Goal: Task Accomplishment & Management: Manage account settings

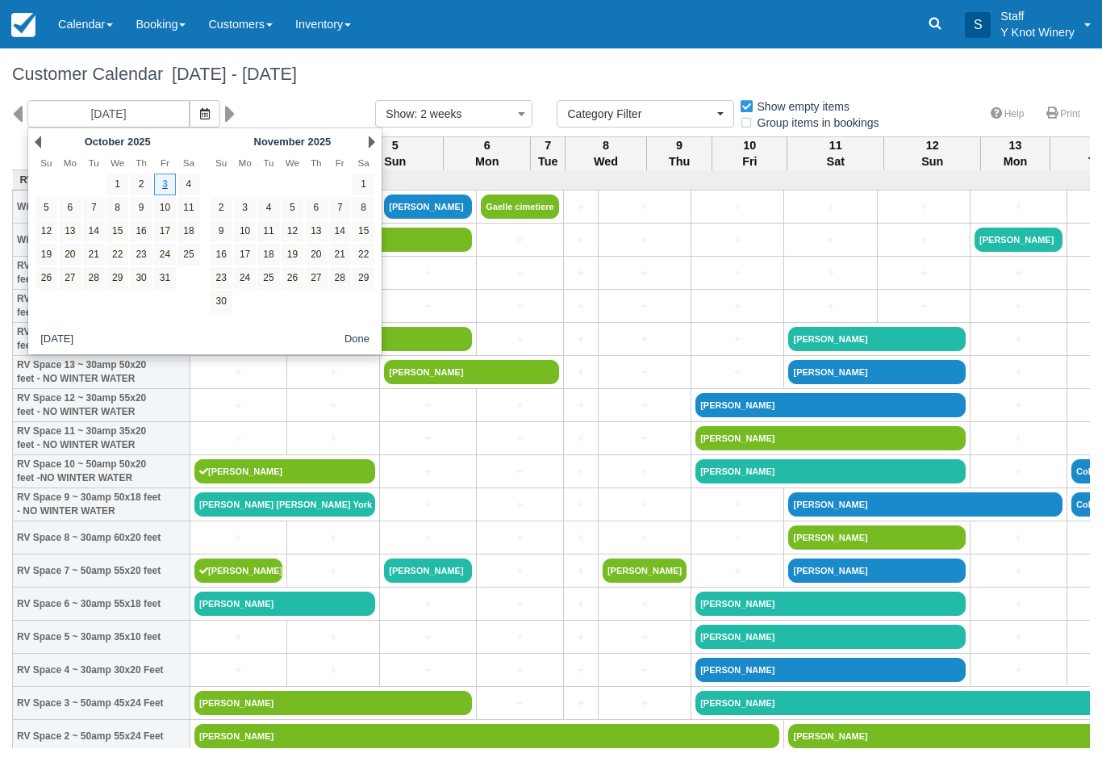
select select
click at [140, 235] on link "16" at bounding box center [141, 231] width 22 height 22
type input "[DATE]"
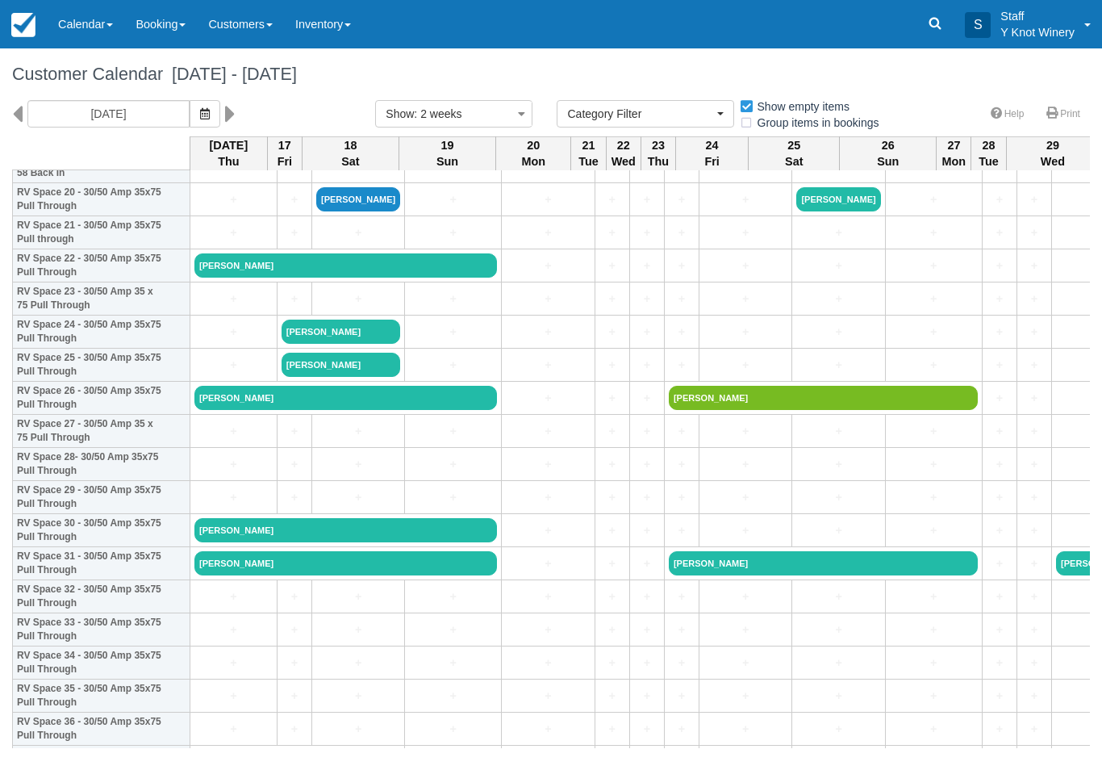
scroll to position [686, 0]
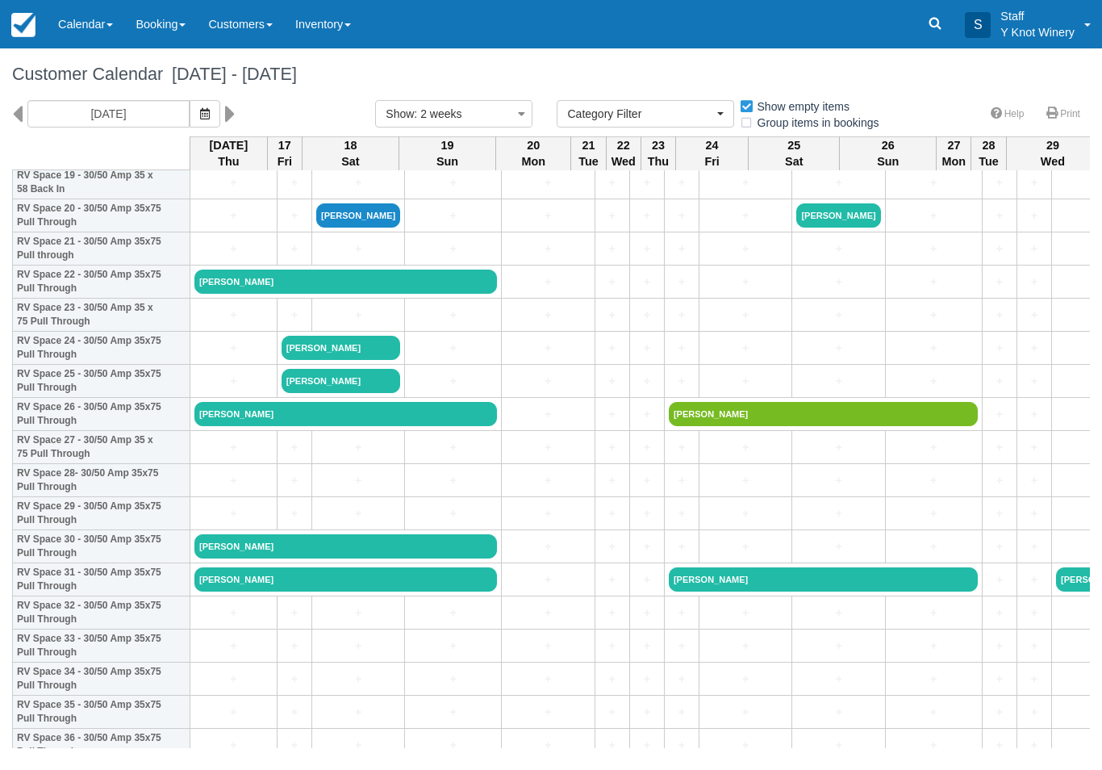
click at [358, 360] on link "[PERSON_NAME]" at bounding box center [341, 348] width 119 height 24
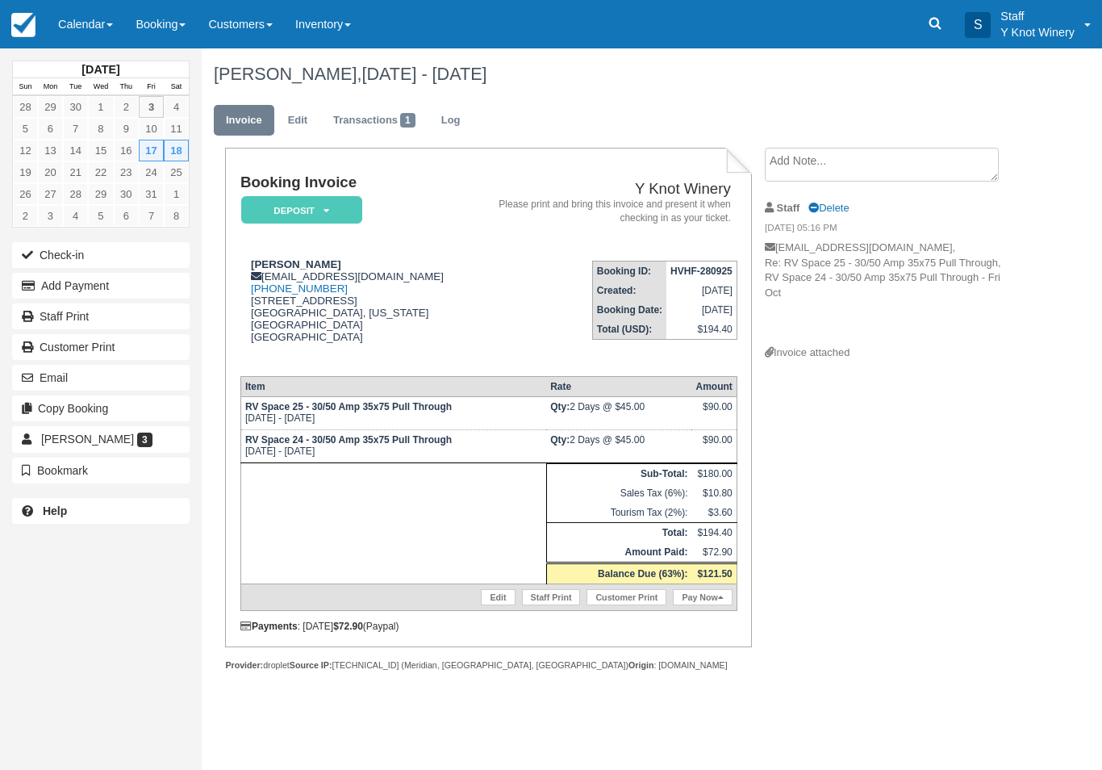
click at [83, 35] on link "Calendar" at bounding box center [85, 24] width 77 height 48
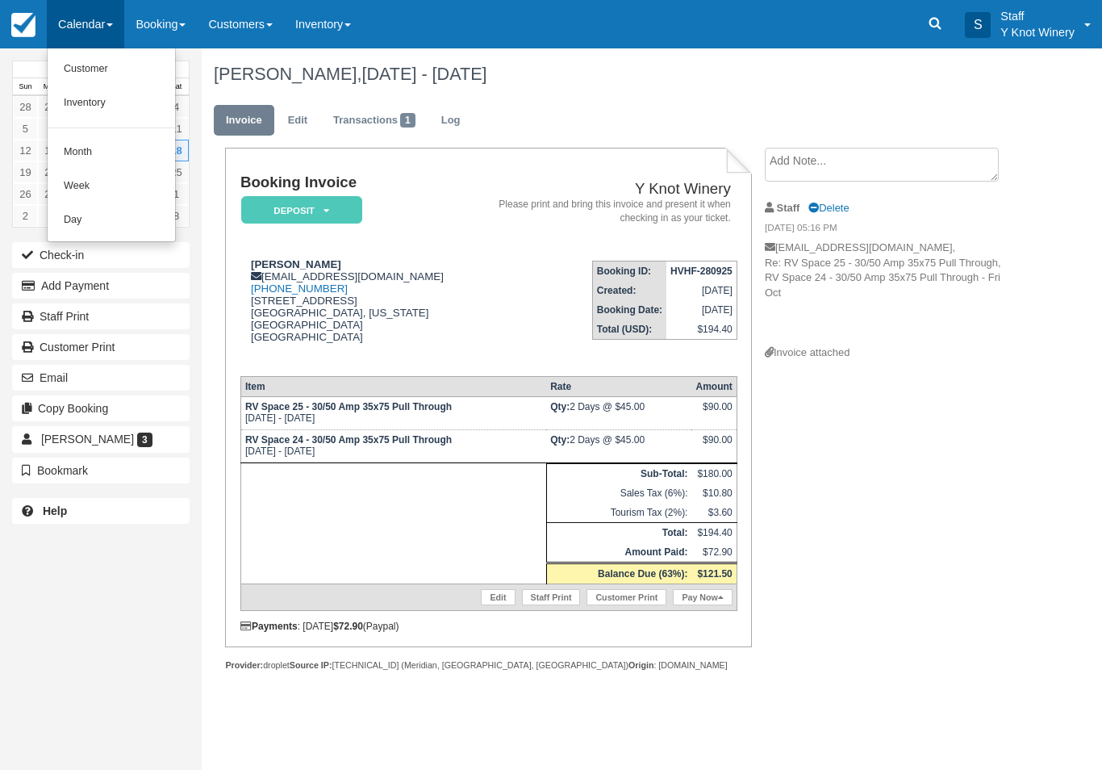
click at [144, 67] on link "Customer" at bounding box center [111, 69] width 127 height 34
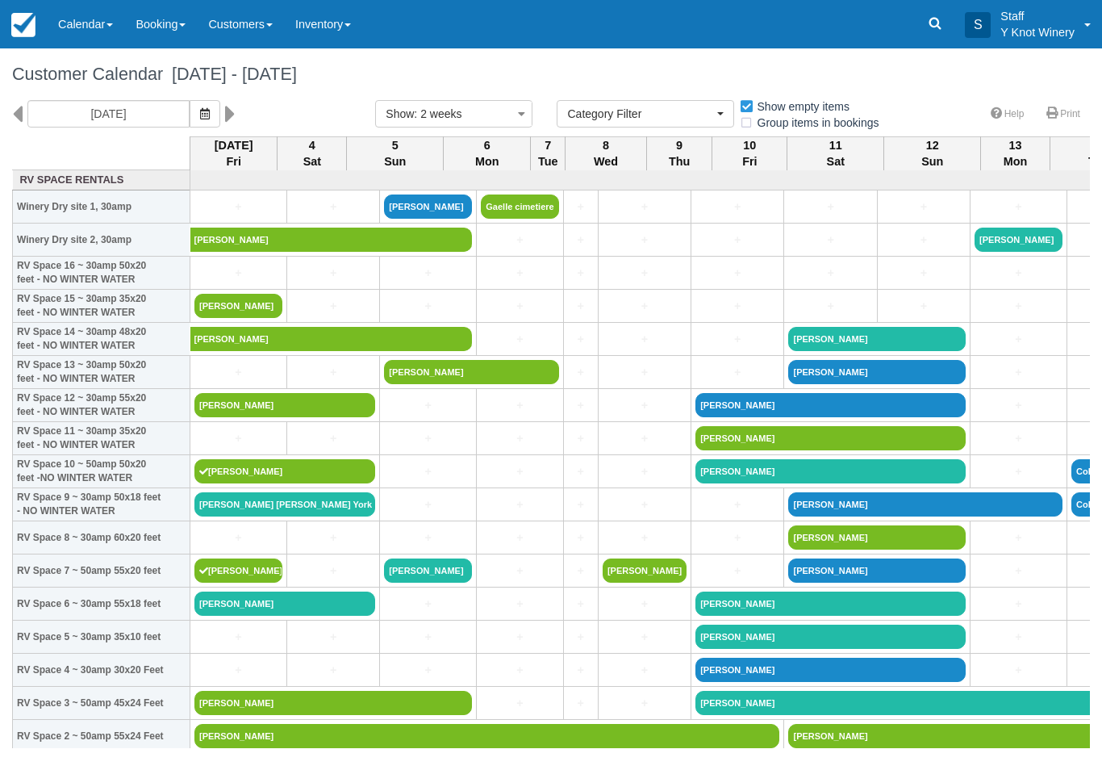
select select
click at [20, 102] on icon at bounding box center [17, 113] width 10 height 27
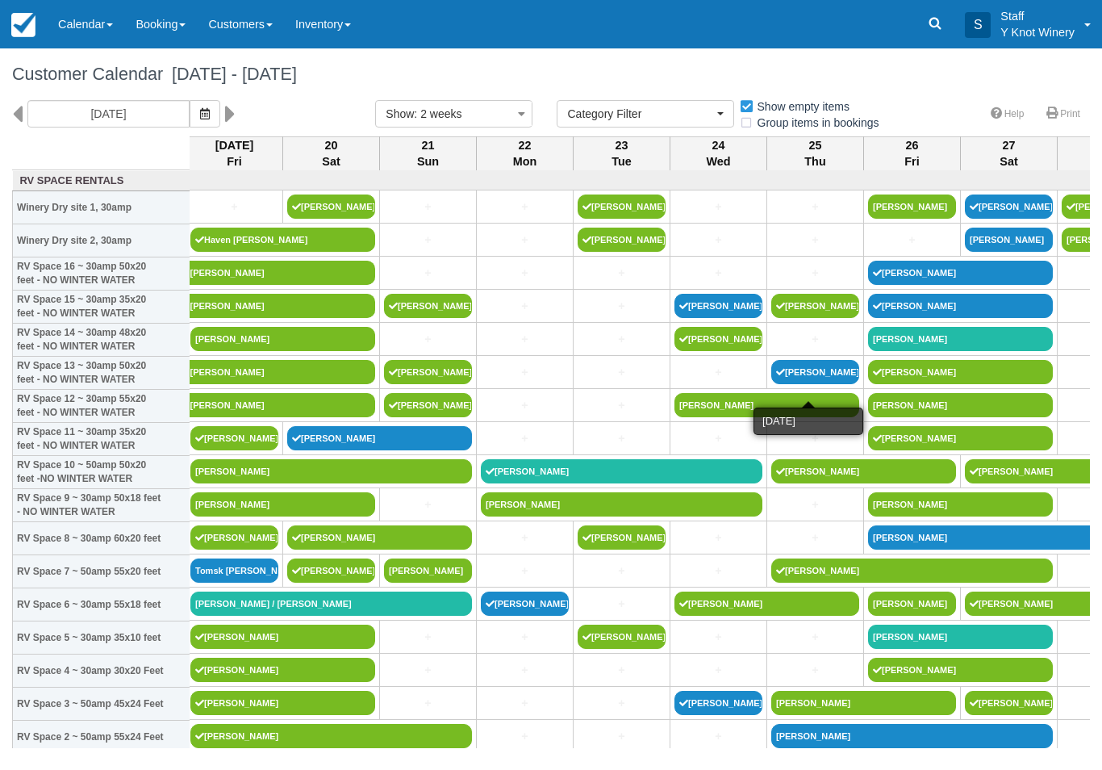
scroll to position [0, 4]
click at [200, 108] on icon "button" at bounding box center [205, 113] width 10 height 11
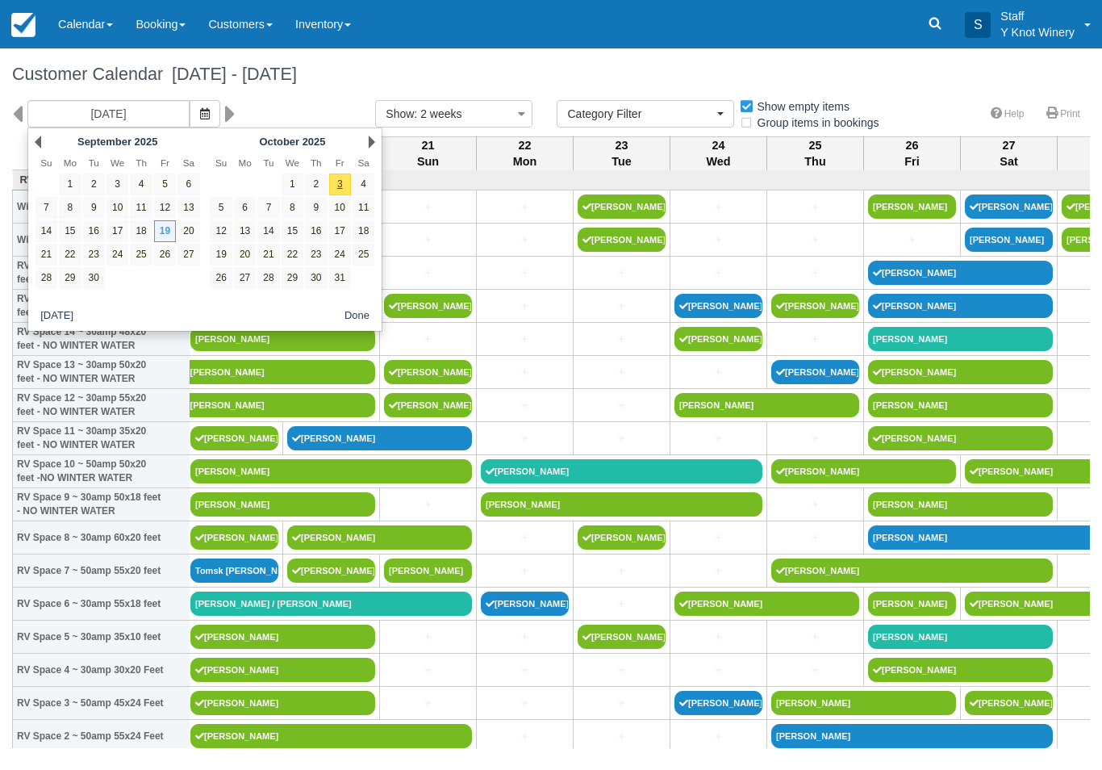
click at [288, 181] on link "1" at bounding box center [293, 184] width 22 height 22
type input "10/01/25"
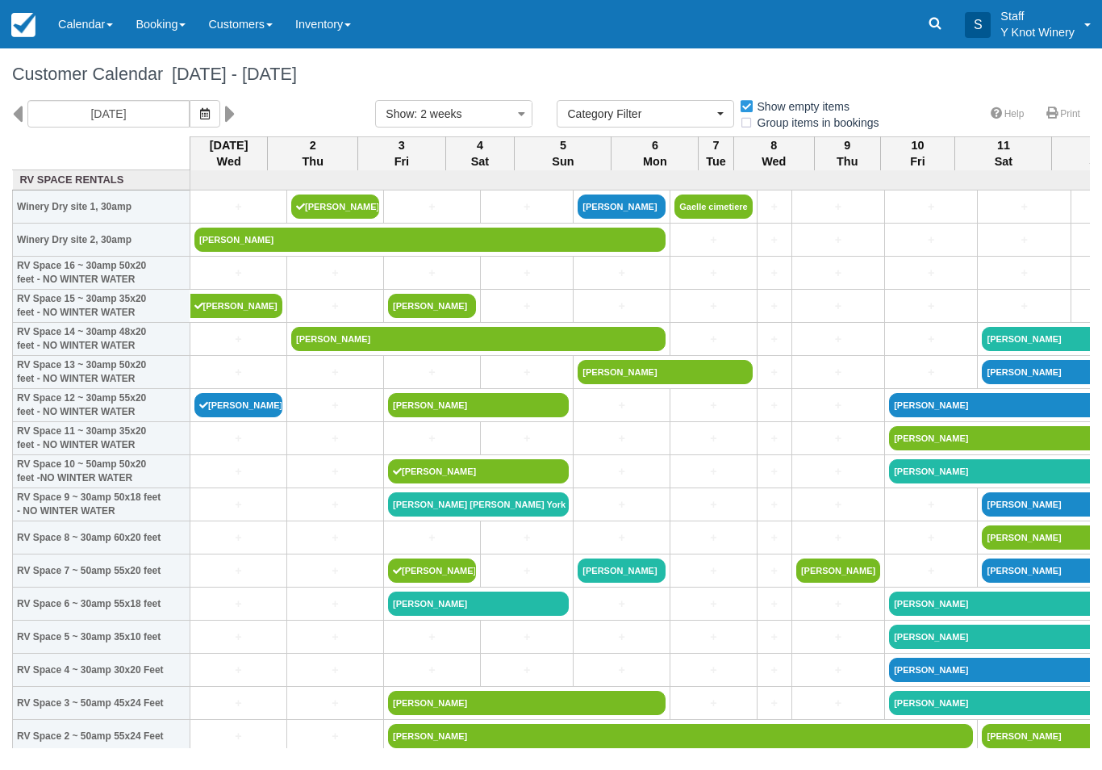
click at [77, 34] on link "Calendar" at bounding box center [85, 24] width 77 height 48
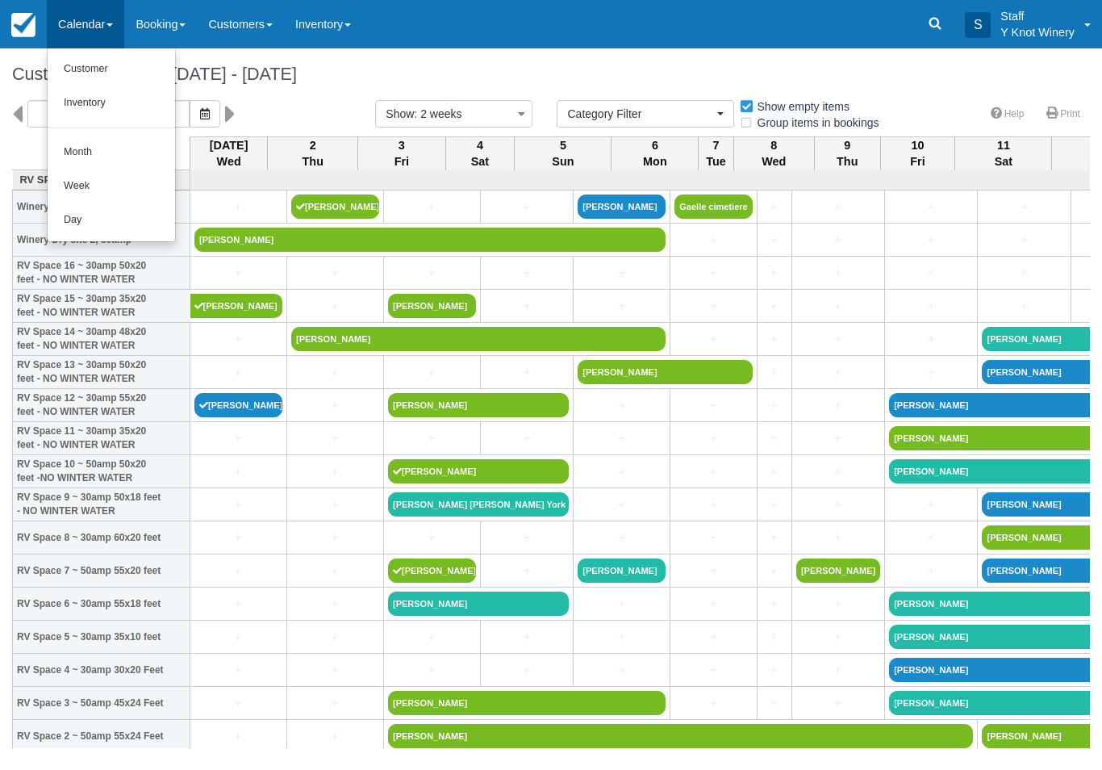
click at [87, 69] on link "Customer" at bounding box center [111, 69] width 127 height 34
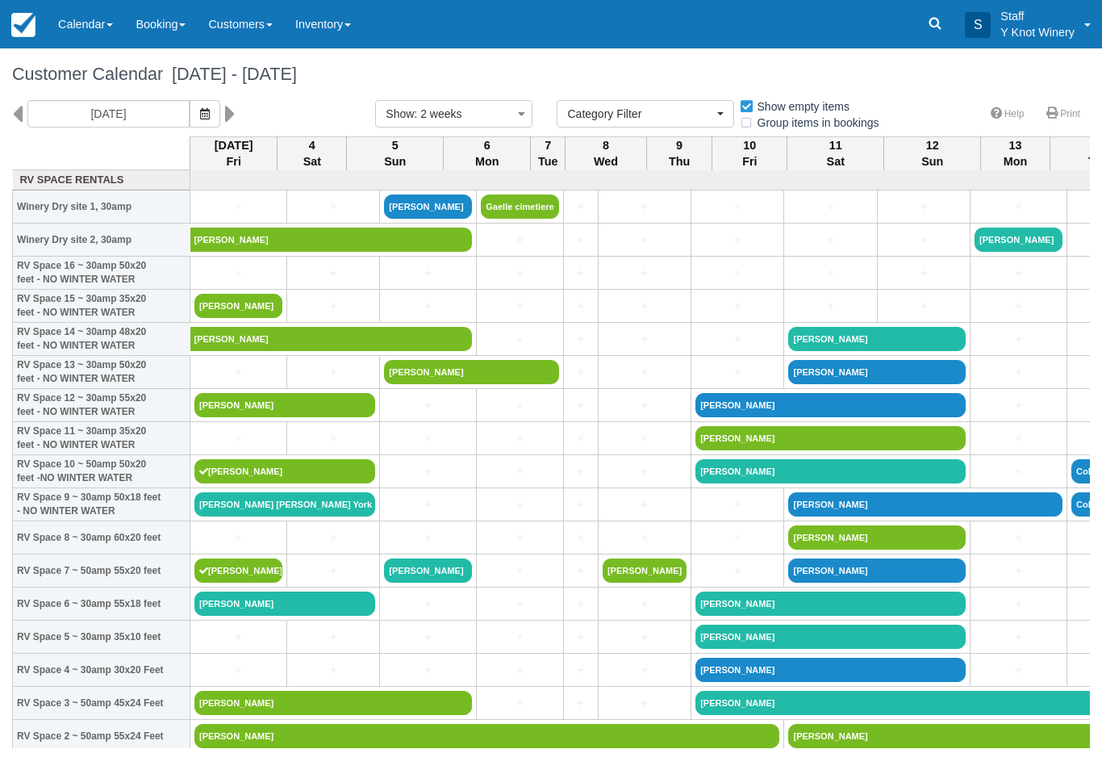
select select
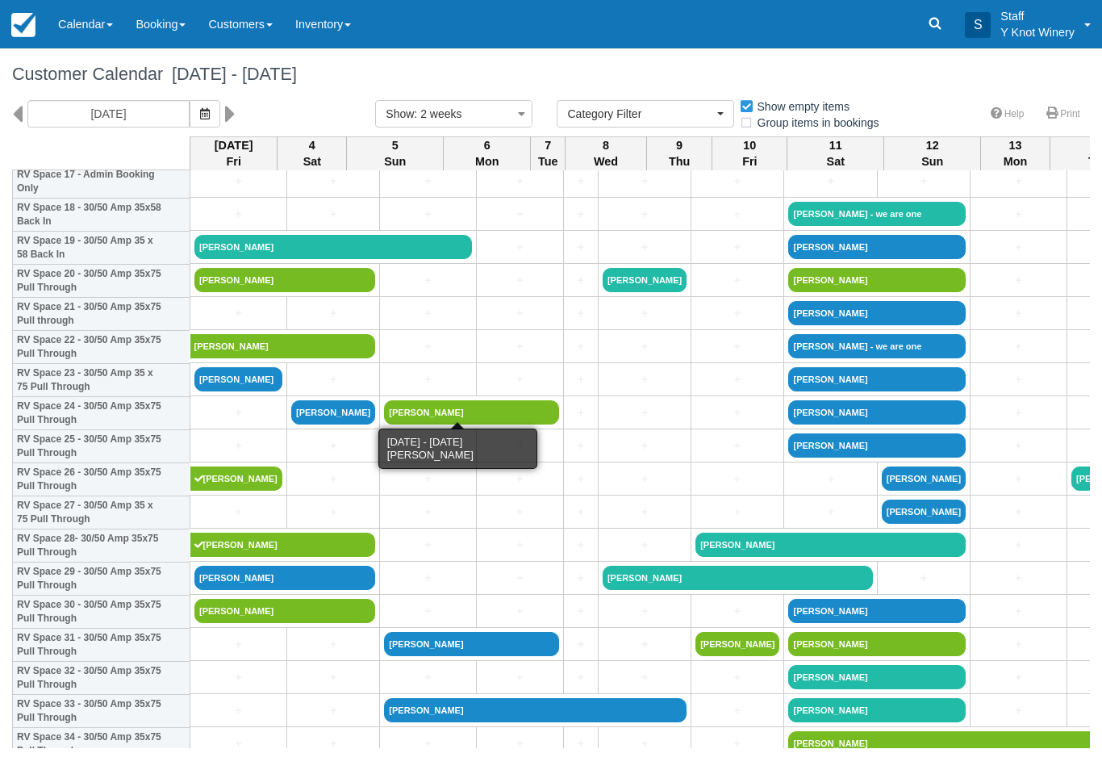
scroll to position [620, 0]
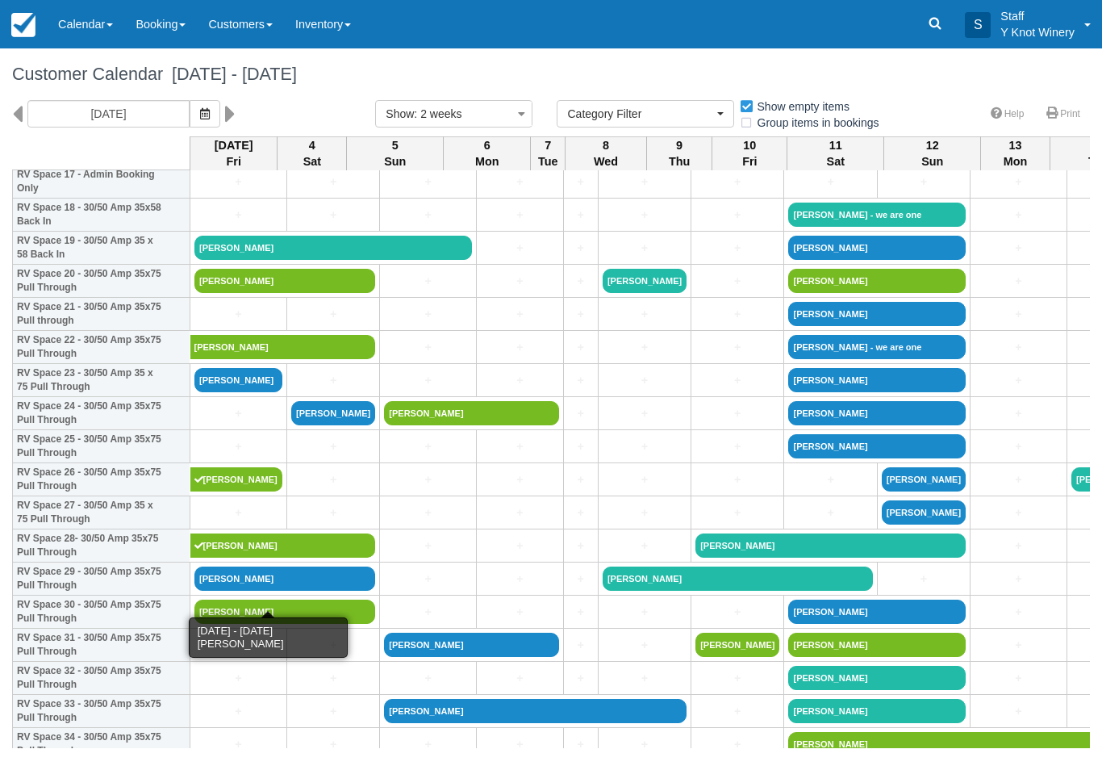
click at [282, 590] on link "[PERSON_NAME]" at bounding box center [284, 578] width 181 height 24
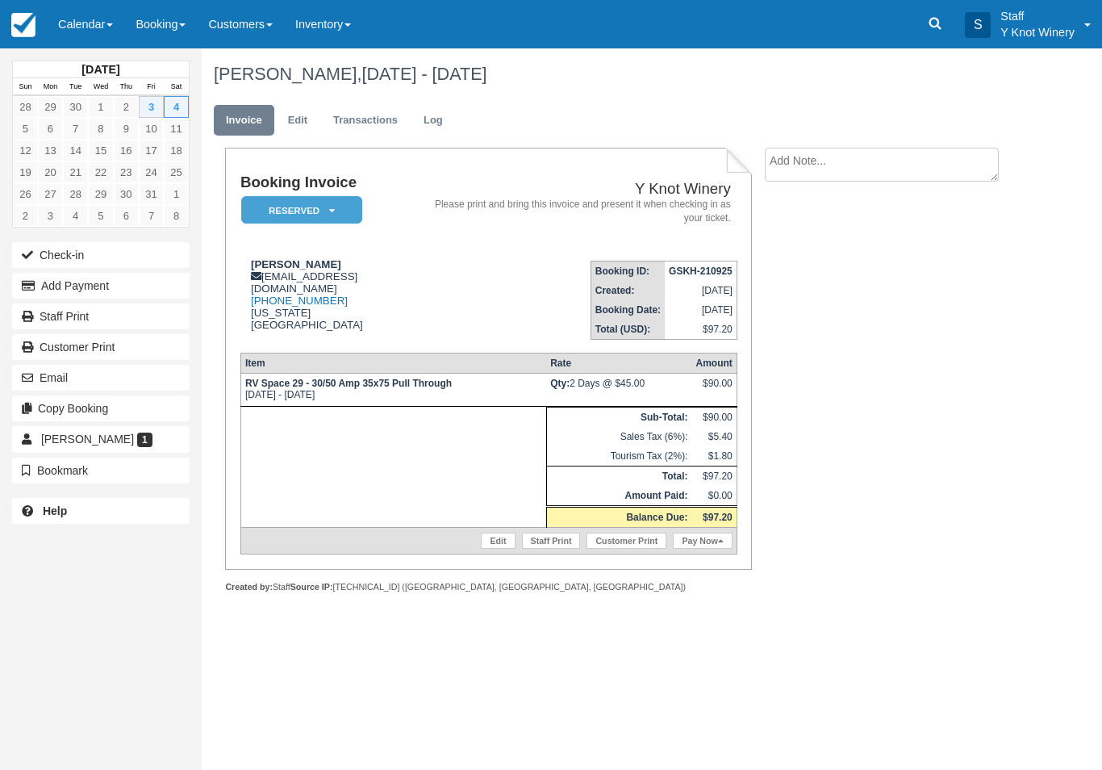
click at [64, 258] on button "Check-in" at bounding box center [100, 255] width 177 height 26
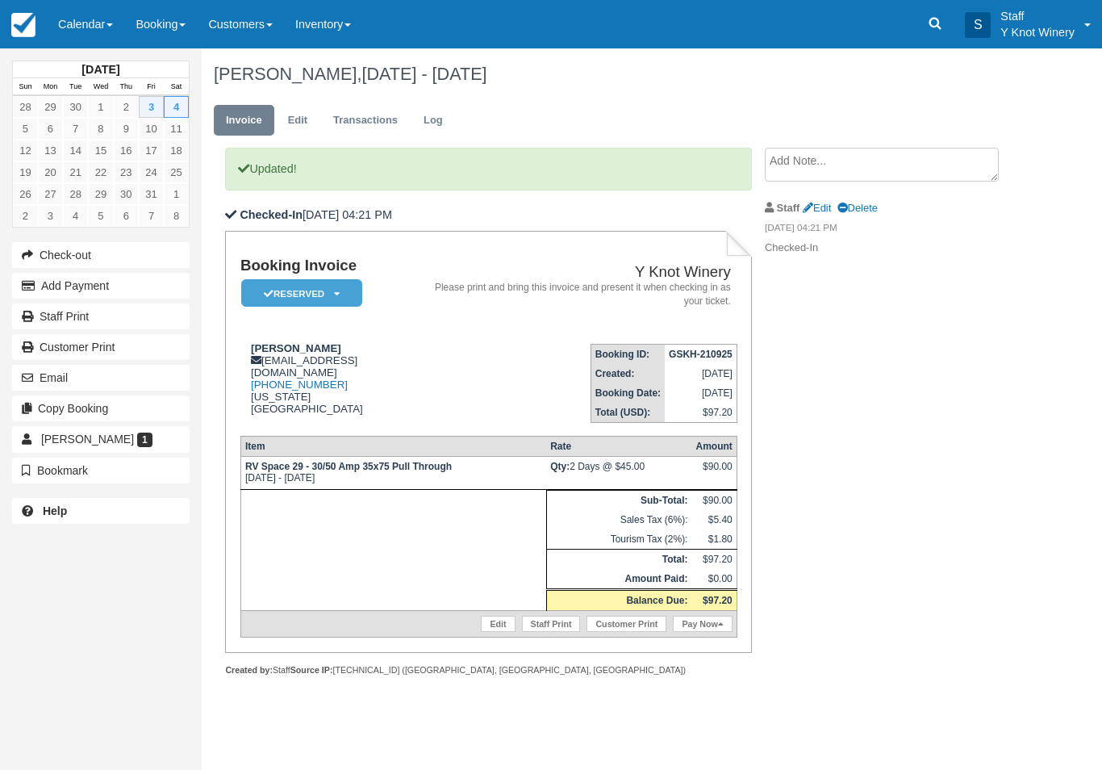
click at [488, 628] on link "Edit" at bounding box center [498, 623] width 34 height 16
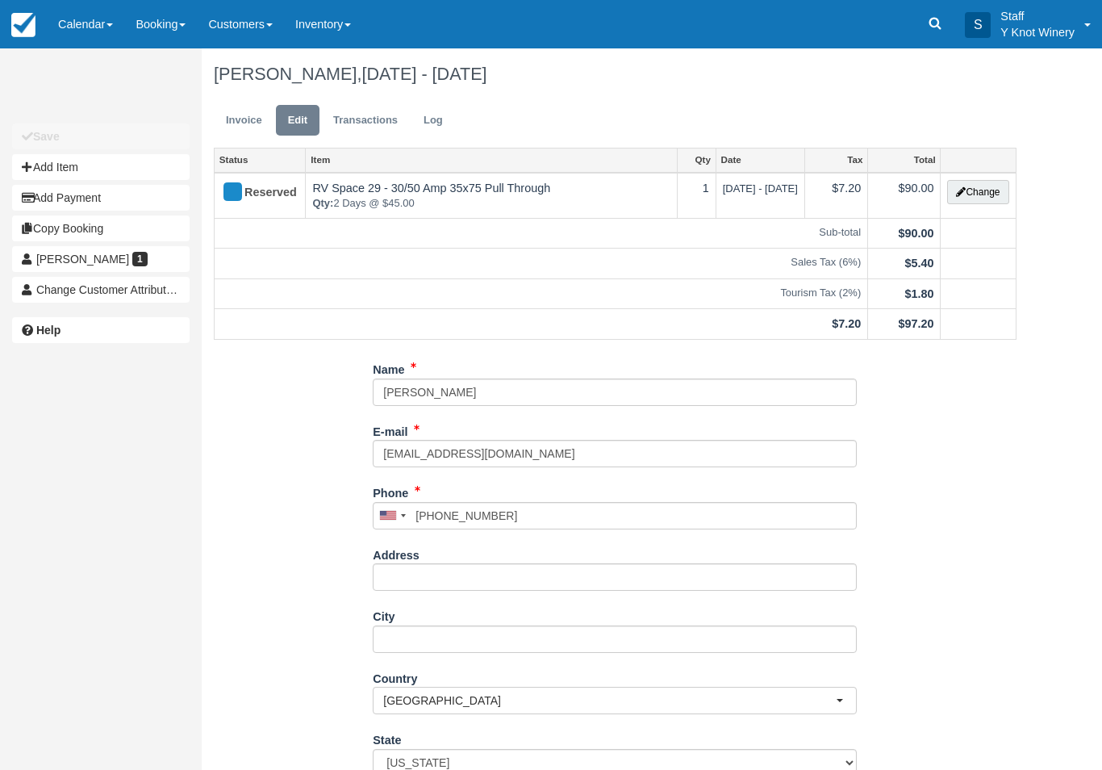
click at [974, 183] on button "Change" at bounding box center [977, 192] width 61 height 24
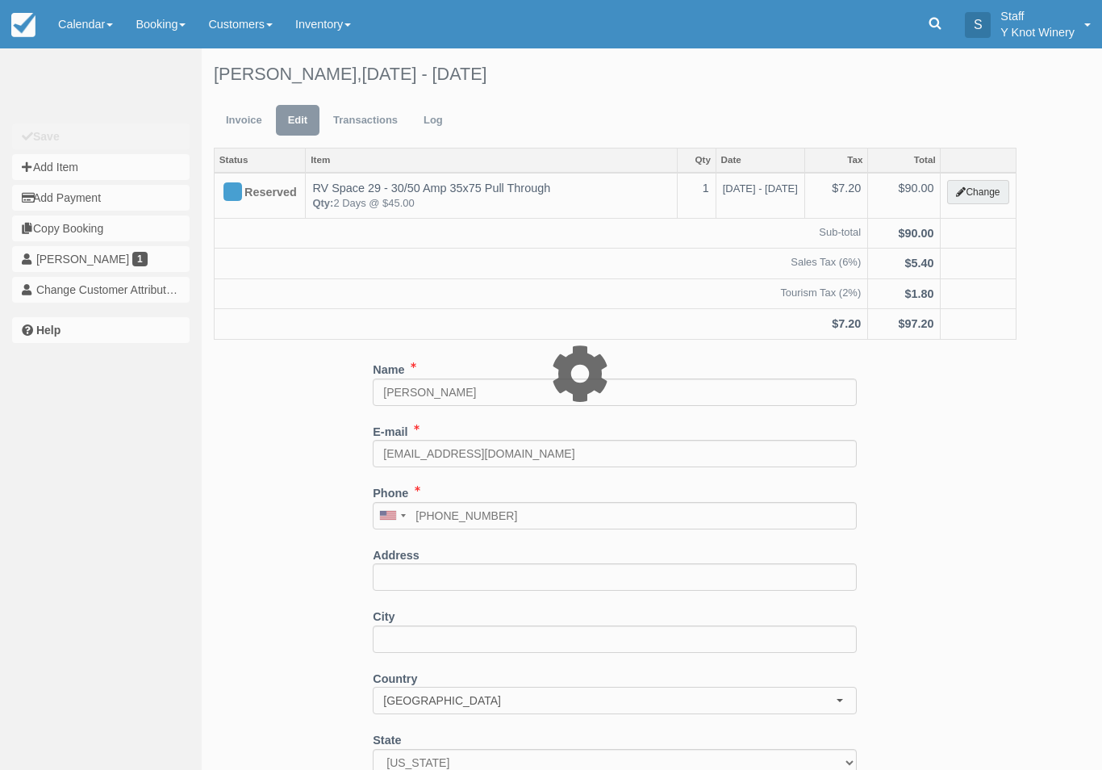
type input "90.00"
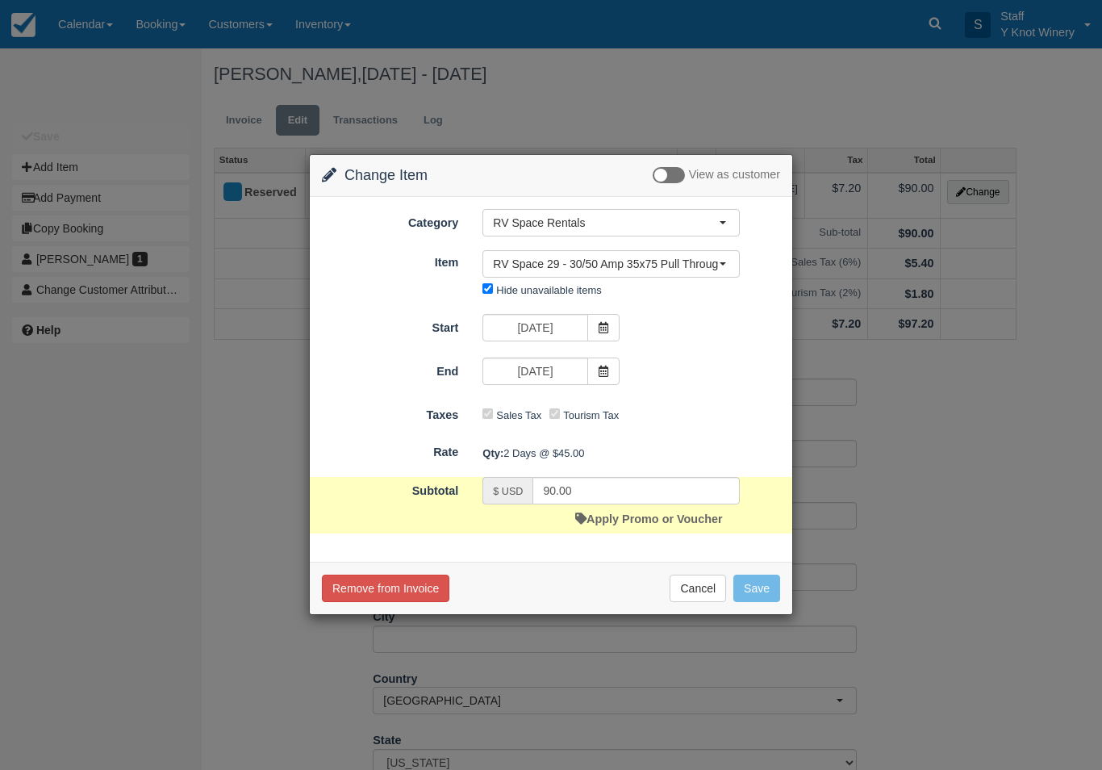
click at [653, 520] on link "Apply Promo or Voucher" at bounding box center [648, 518] width 147 height 13
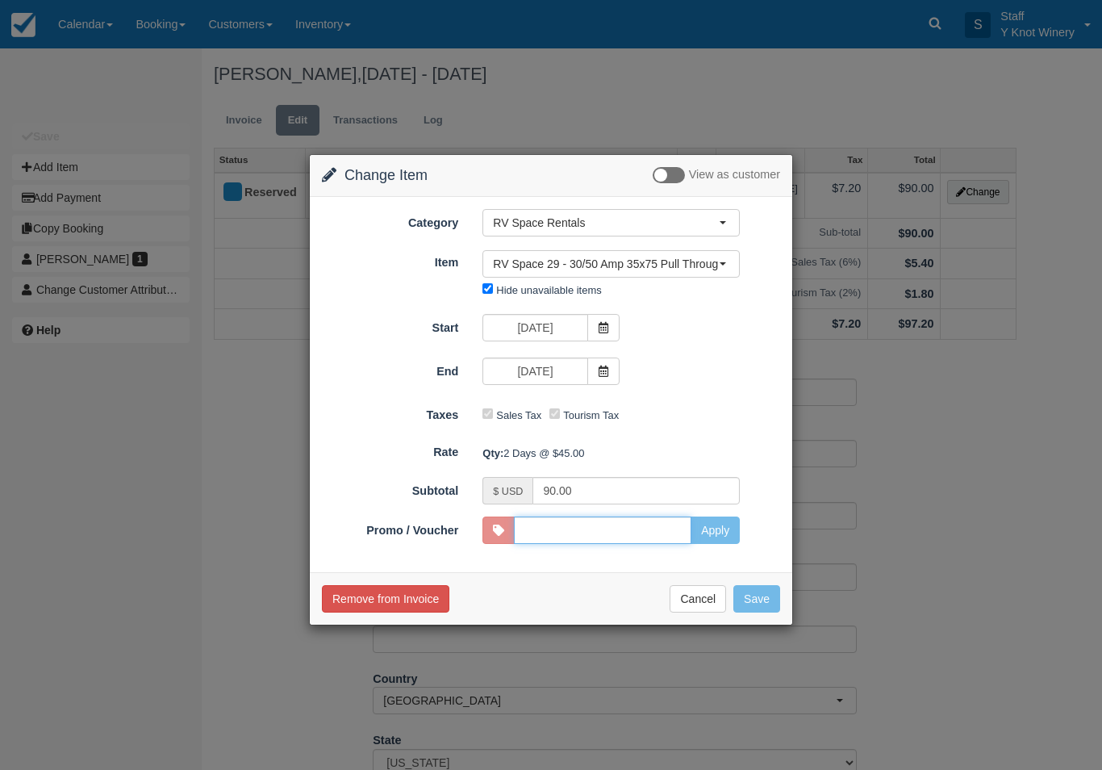
click at [573, 525] on input "Promo / Voucher" at bounding box center [602, 529] width 177 height 27
type input "GSAM"
click at [718, 529] on button "Apply" at bounding box center [715, 529] width 49 height 27
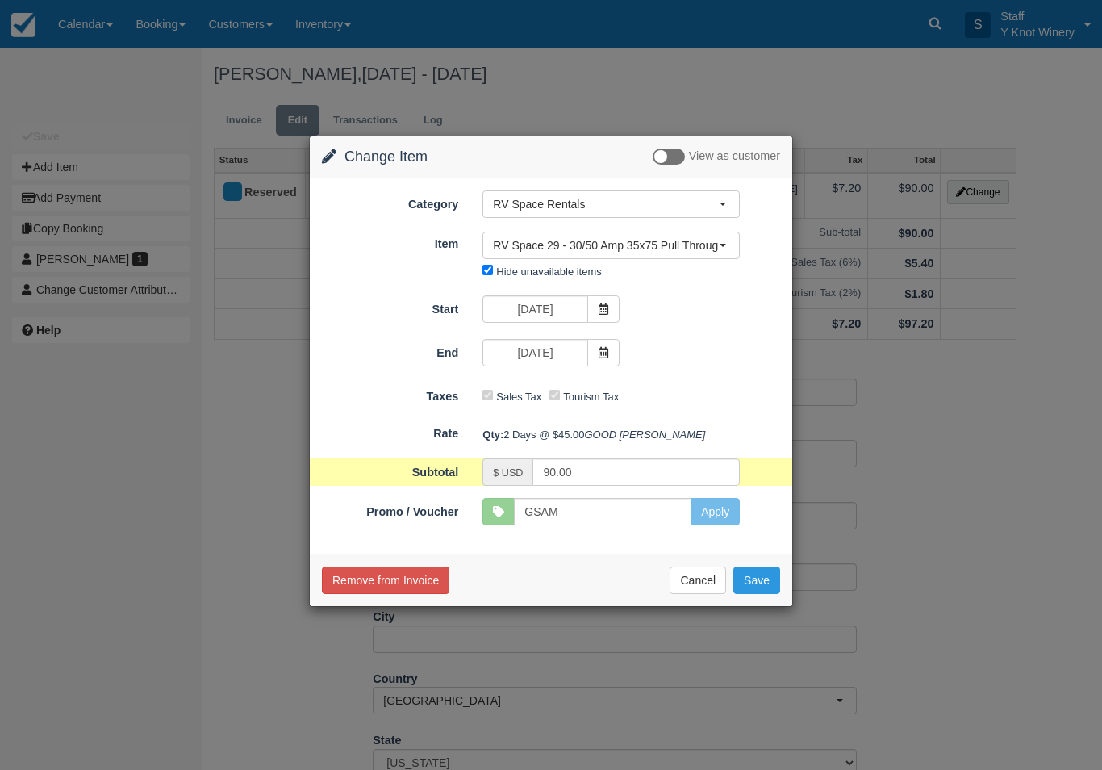
click at [757, 594] on button "Save" at bounding box center [756, 579] width 47 height 27
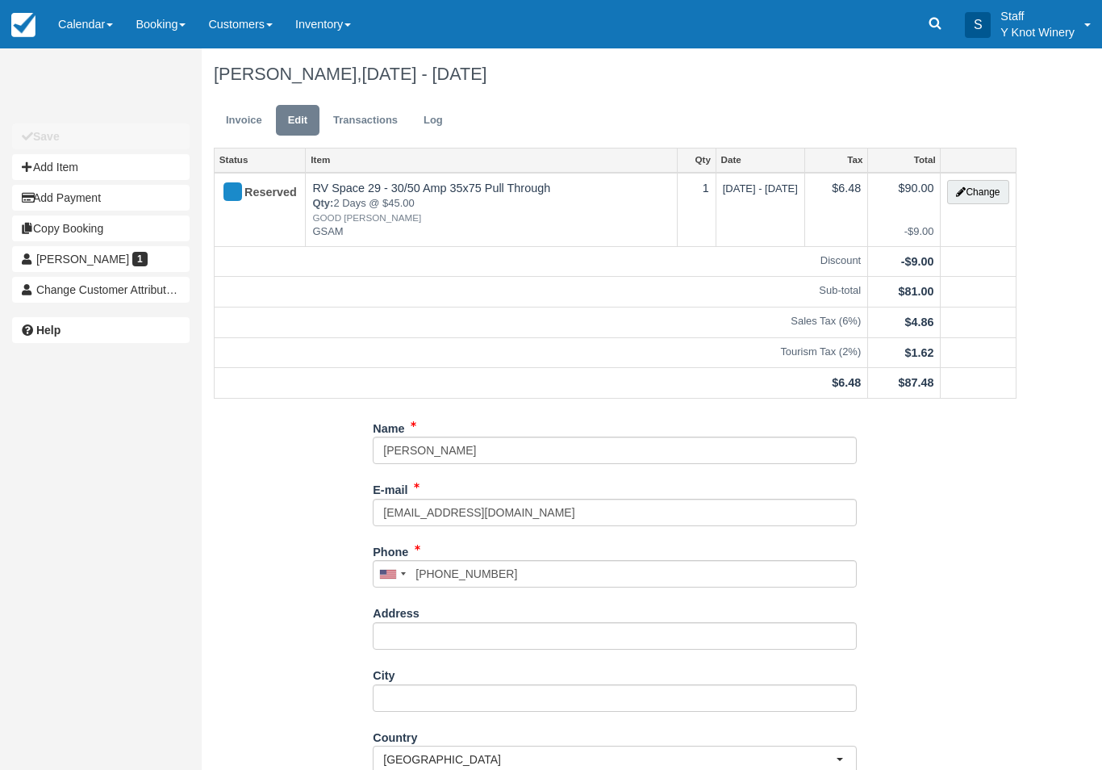
click at [239, 119] on link "Invoice" at bounding box center [244, 120] width 61 height 31
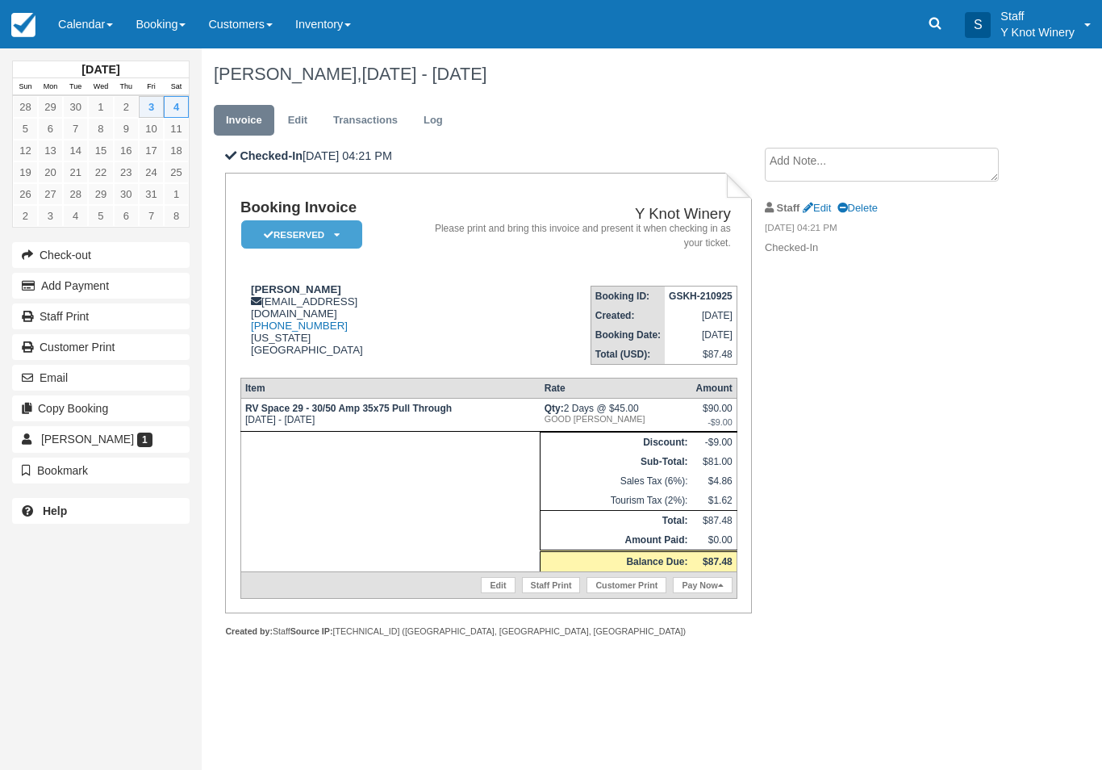
click at [712, 593] on link "Pay Now" at bounding box center [702, 585] width 59 height 16
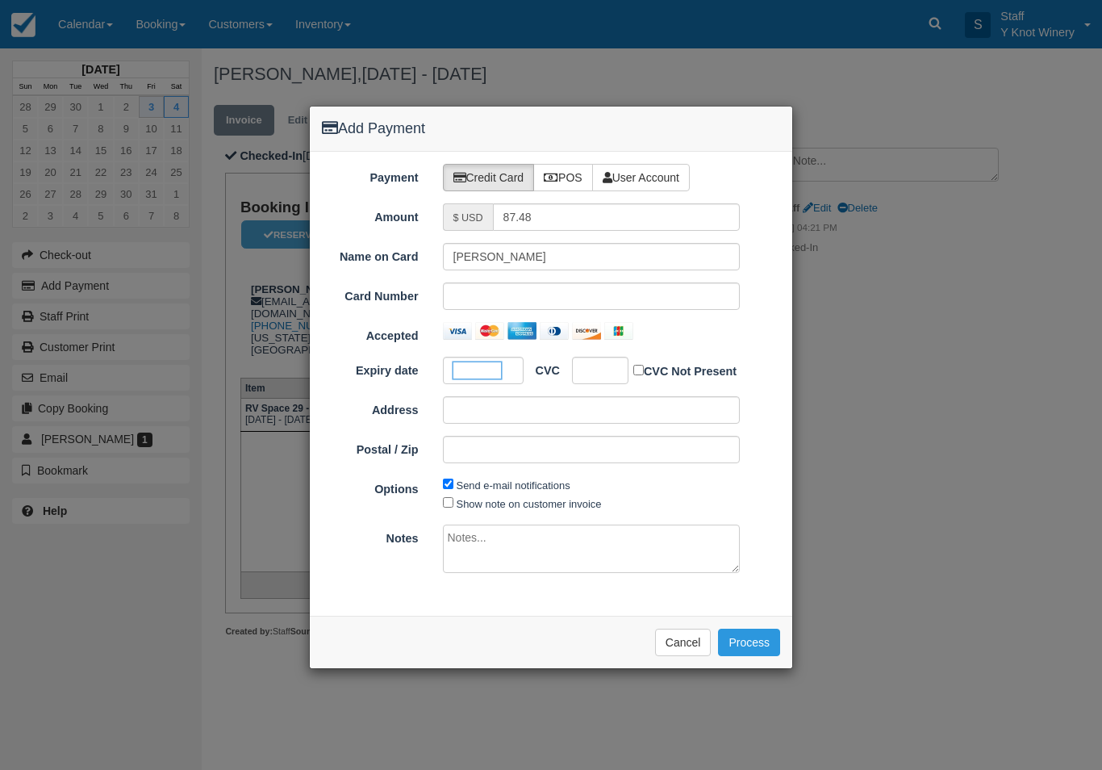
click at [481, 357] on div at bounding box center [483, 370] width 81 height 27
click at [494, 500] on label "Show note on customer invoice" at bounding box center [529, 504] width 145 height 12
click at [453, 500] on input "Show note on customer invoice" at bounding box center [448, 502] width 10 height 10
checkbox input "true"
click at [755, 644] on button "Process" at bounding box center [749, 641] width 62 height 27
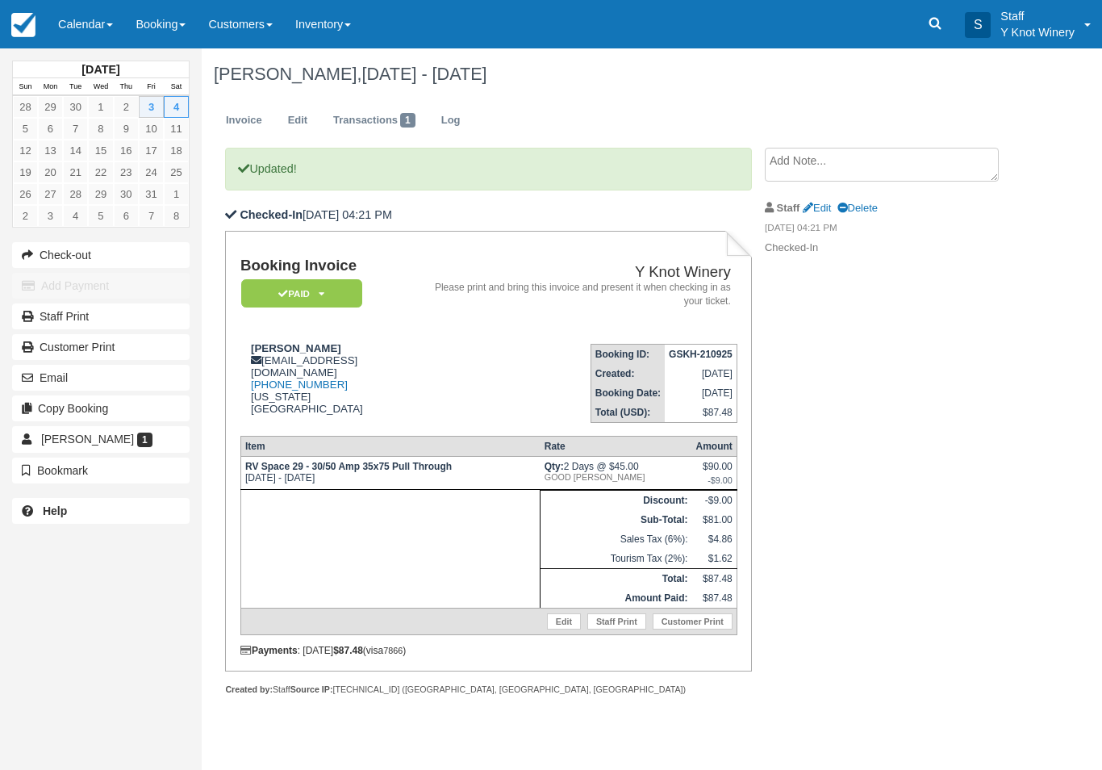
click at [78, 25] on link "Calendar" at bounding box center [85, 24] width 77 height 48
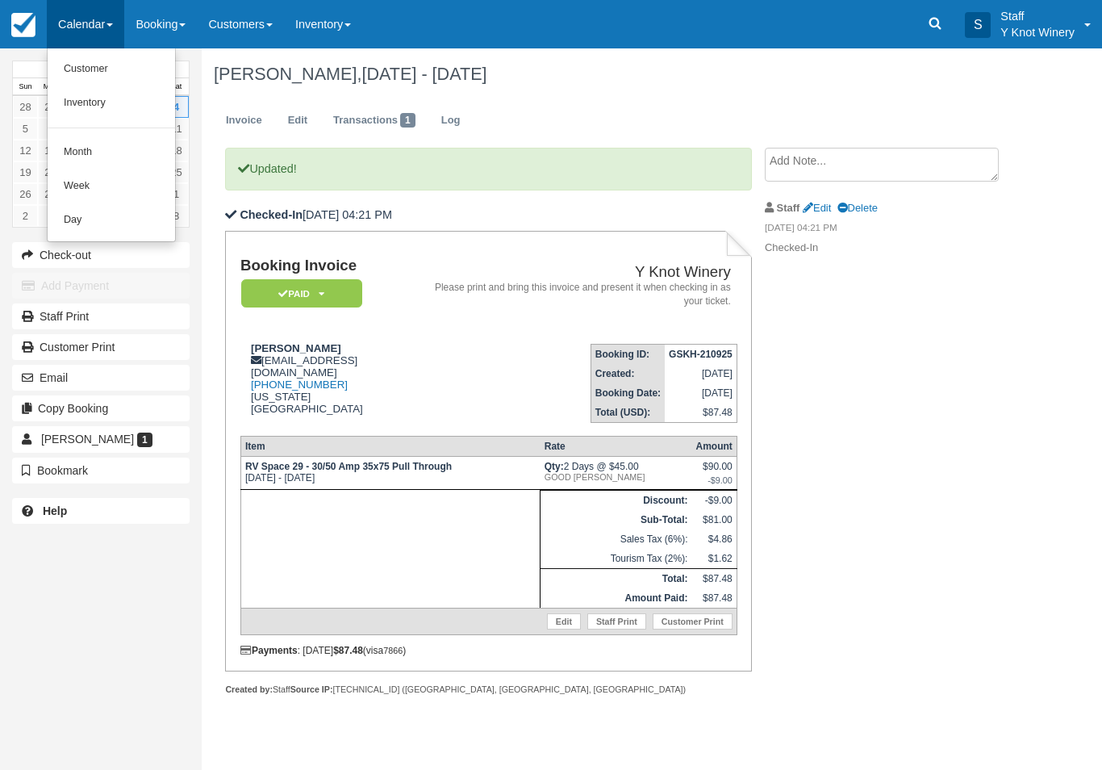
click at [84, 65] on link "Customer" at bounding box center [111, 69] width 127 height 34
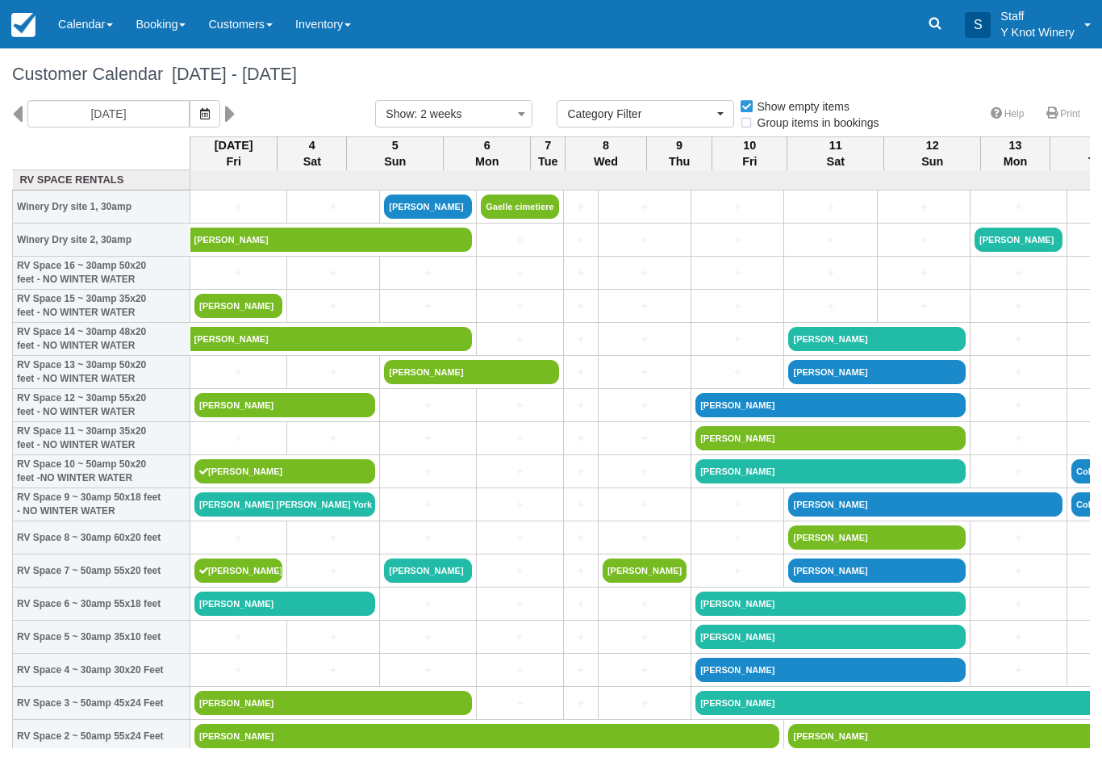
select select
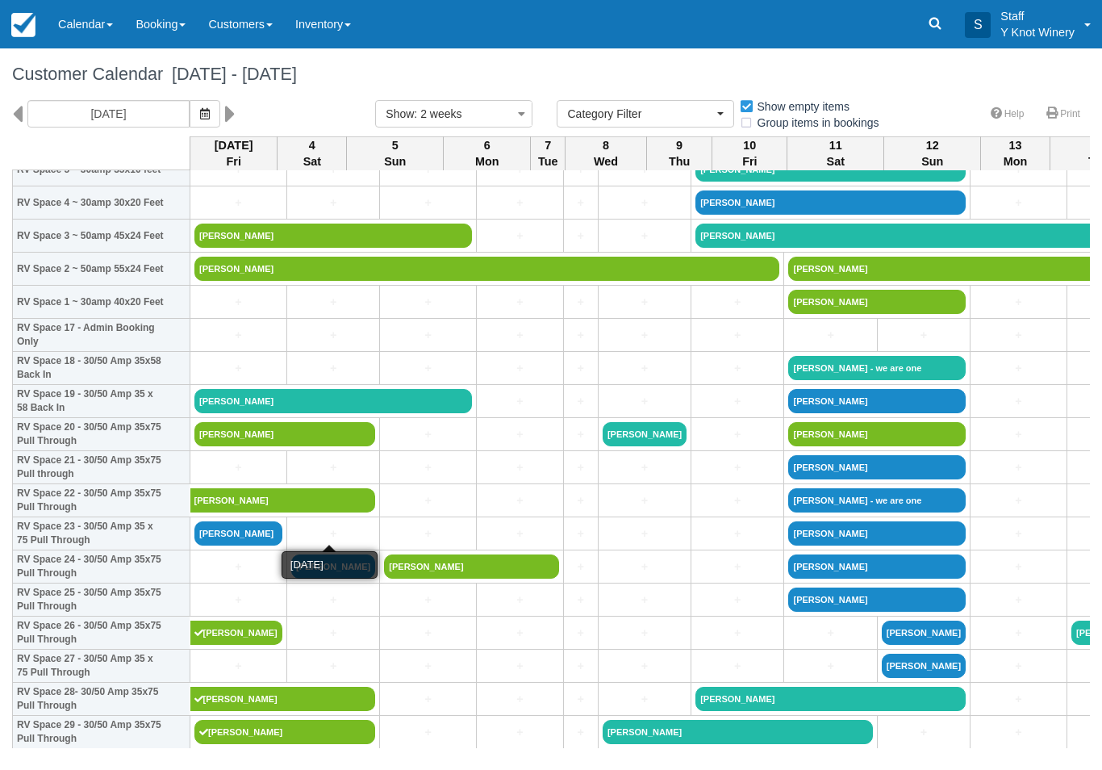
scroll to position [467, 0]
click at [234, 540] on link "Teresa Balsz" at bounding box center [238, 533] width 88 height 24
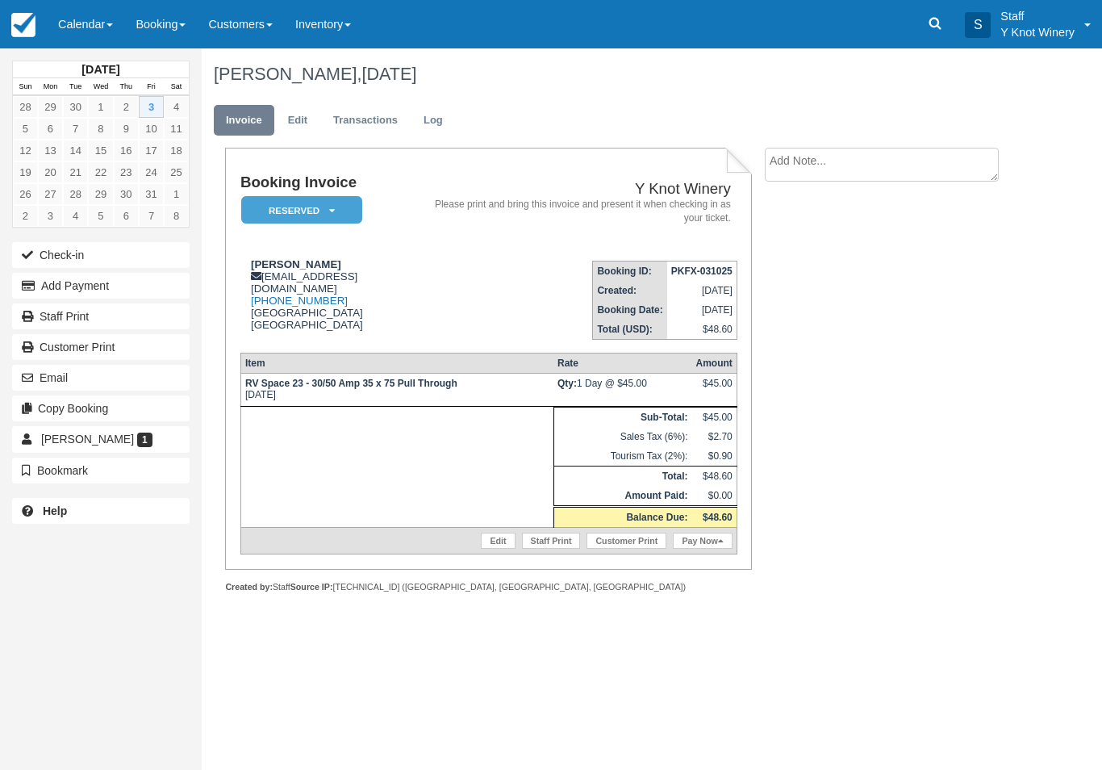
click at [320, 206] on em "Reserved" at bounding box center [301, 210] width 121 height 28
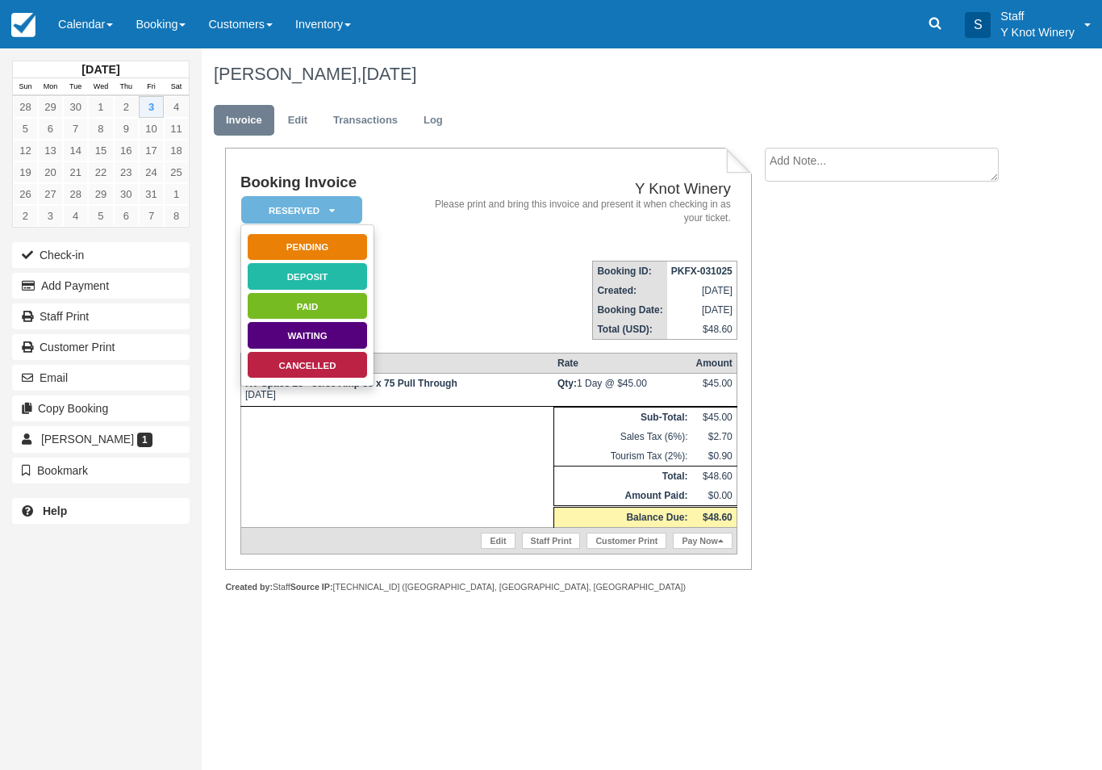
click at [305, 364] on link "Cancelled" at bounding box center [307, 365] width 121 height 28
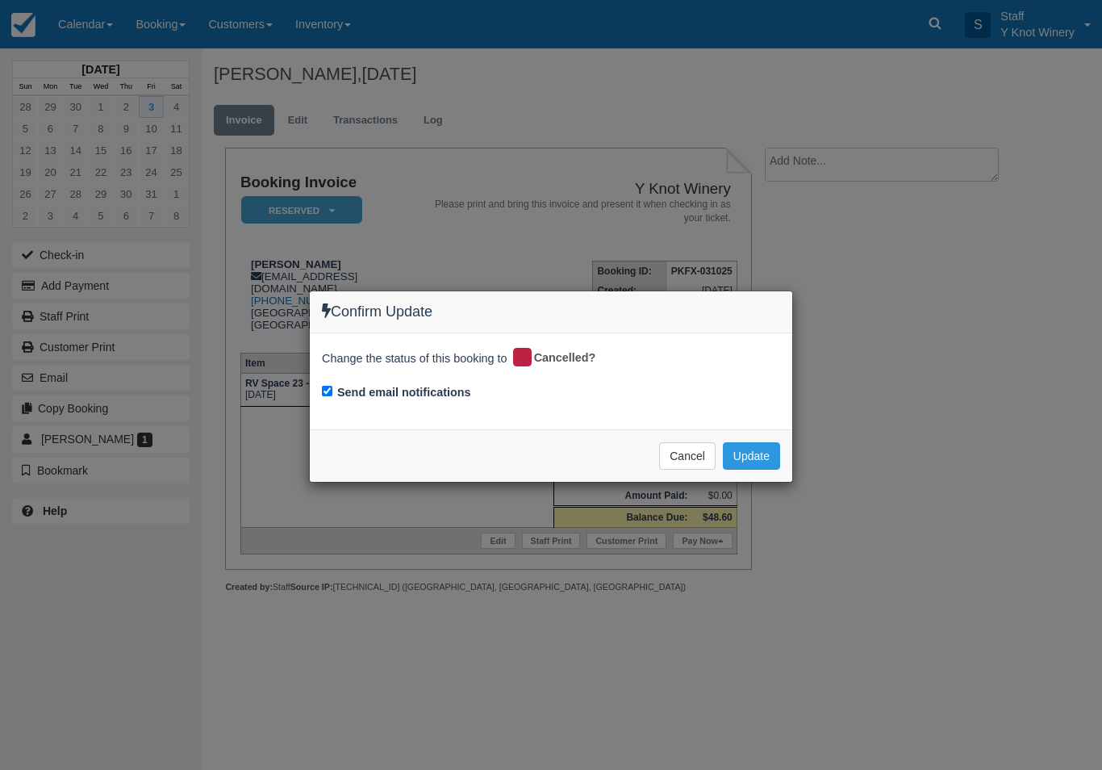
click at [756, 448] on button "Update" at bounding box center [751, 455] width 57 height 27
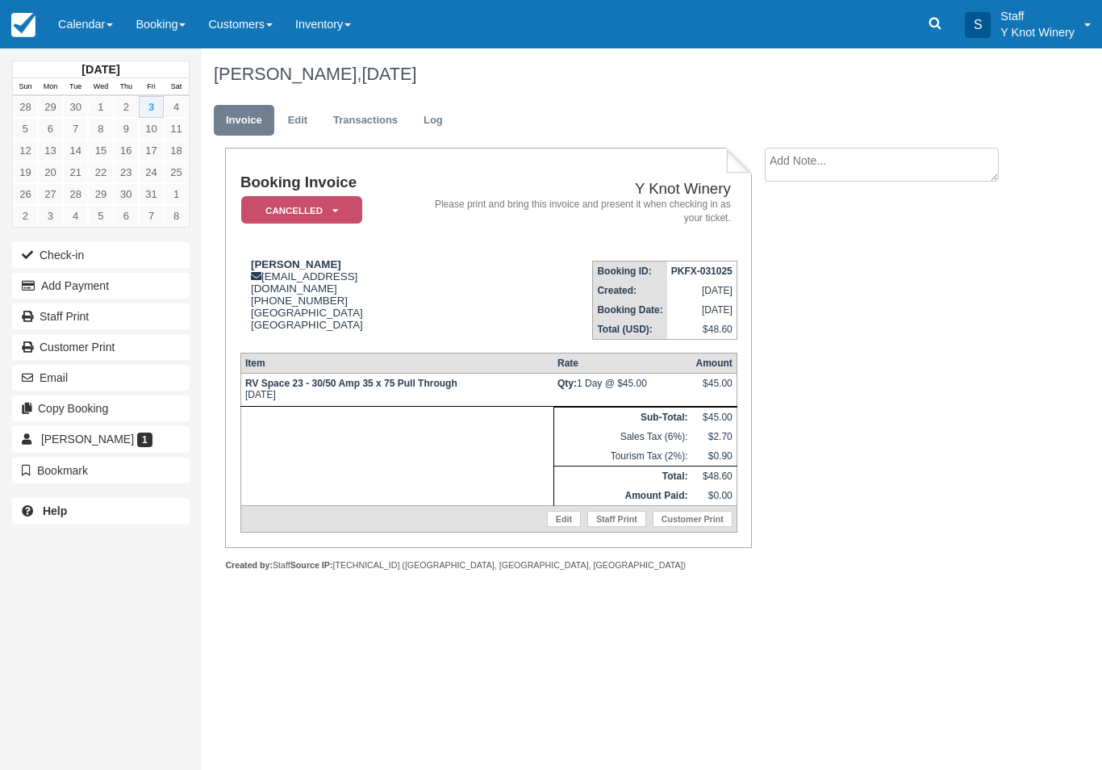
click at [73, 25] on link "Calendar" at bounding box center [85, 24] width 77 height 48
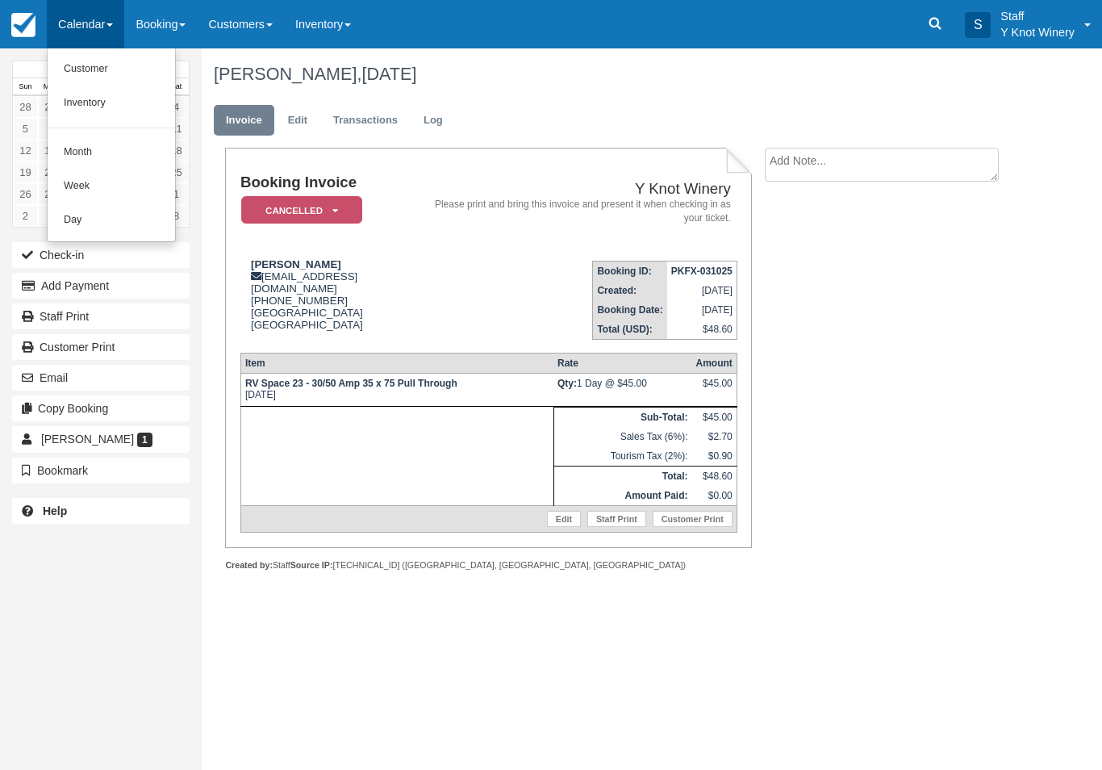
click at [93, 73] on link "Customer" at bounding box center [111, 69] width 127 height 34
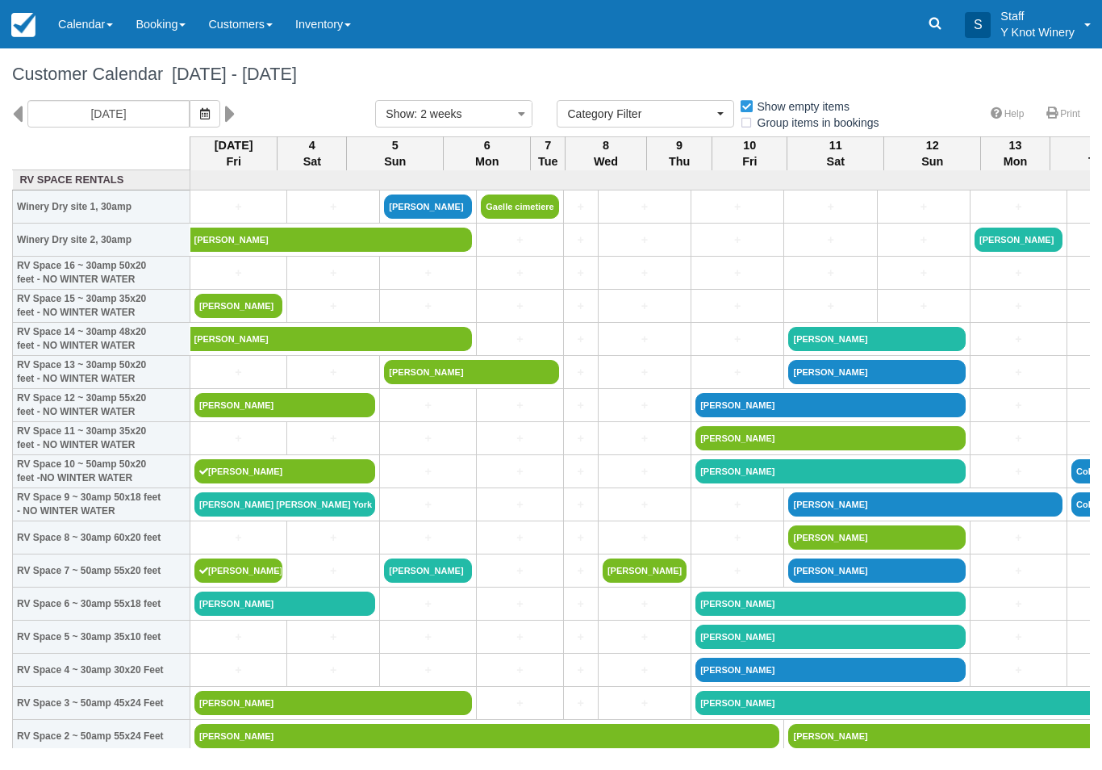
select select
